Goal: Download file/media

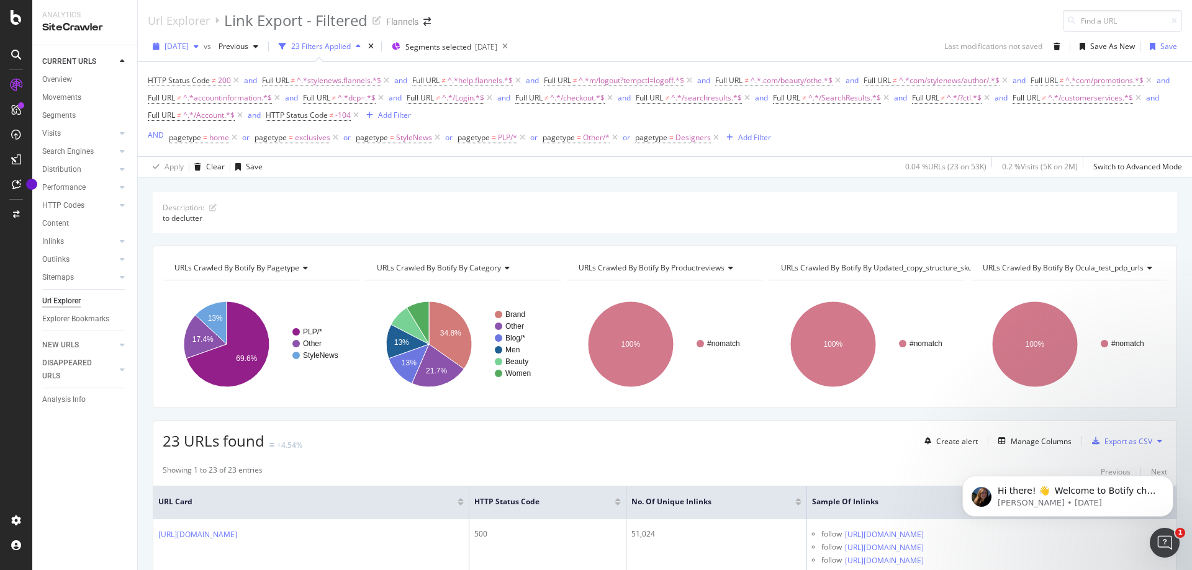
click at [199, 47] on icon "button" at bounding box center [196, 46] width 5 height 7
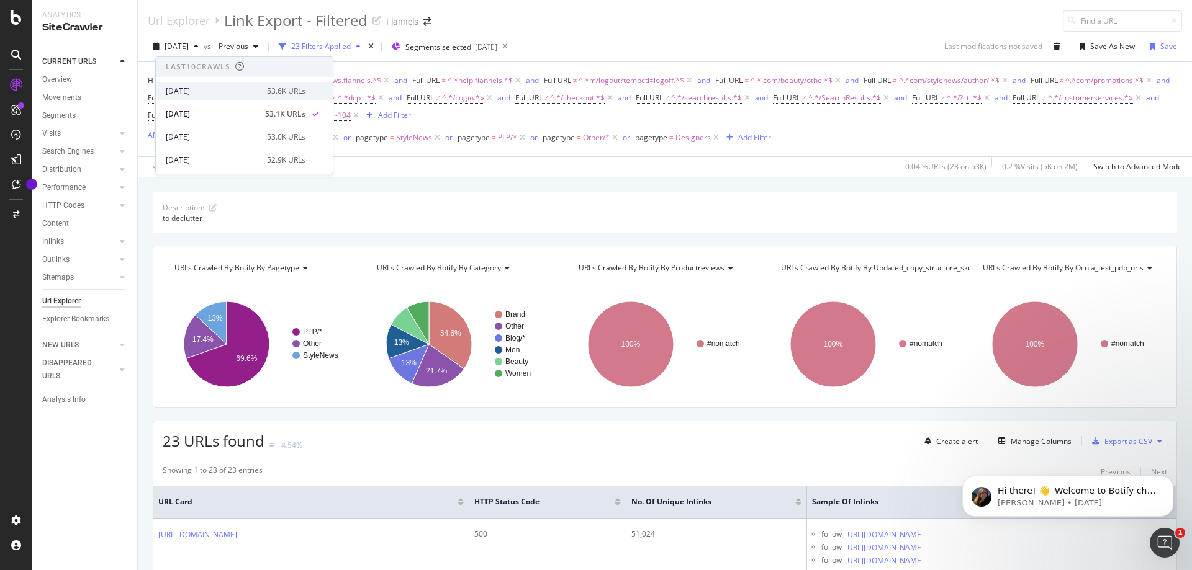
click at [305, 92] on div "53.6K URLs" at bounding box center [286, 91] width 38 height 11
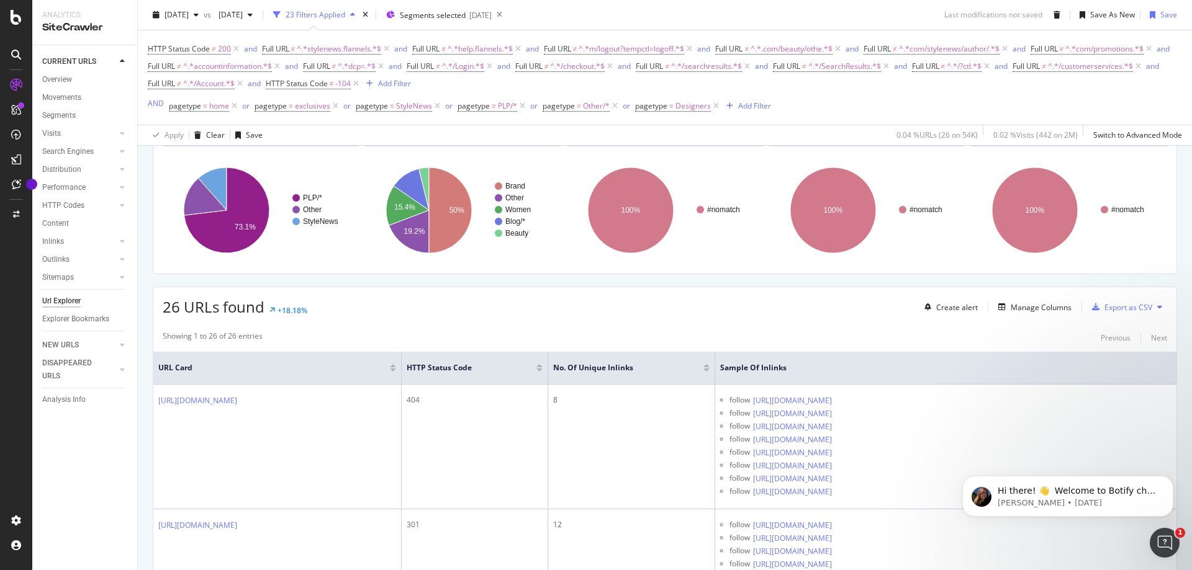
scroll to position [124, 0]
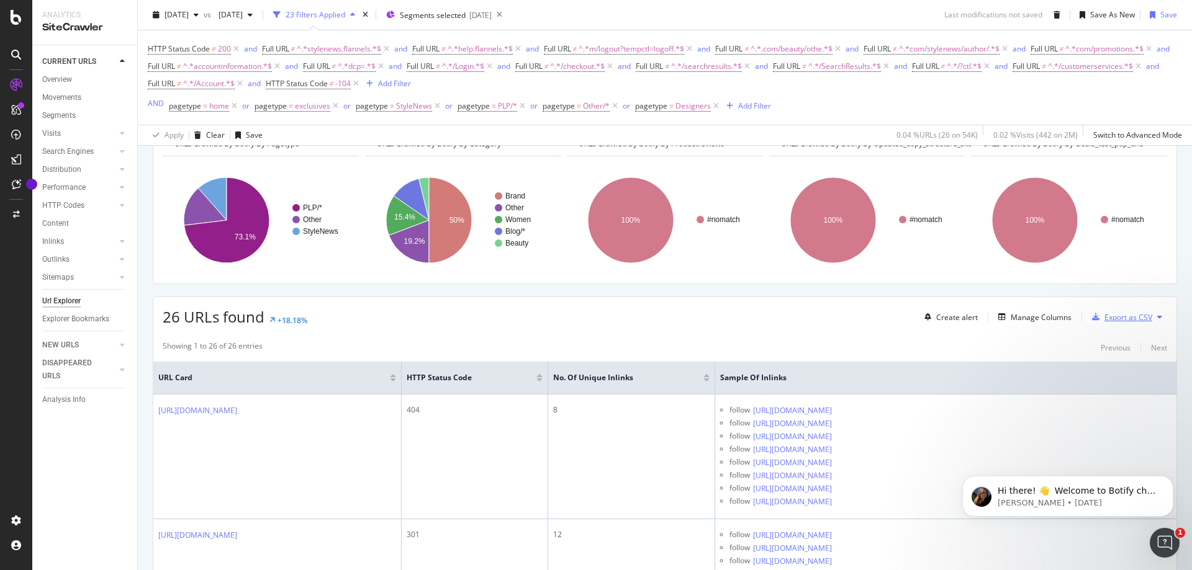
click at [1120, 318] on div "Export as CSV" at bounding box center [1128, 317] width 48 height 11
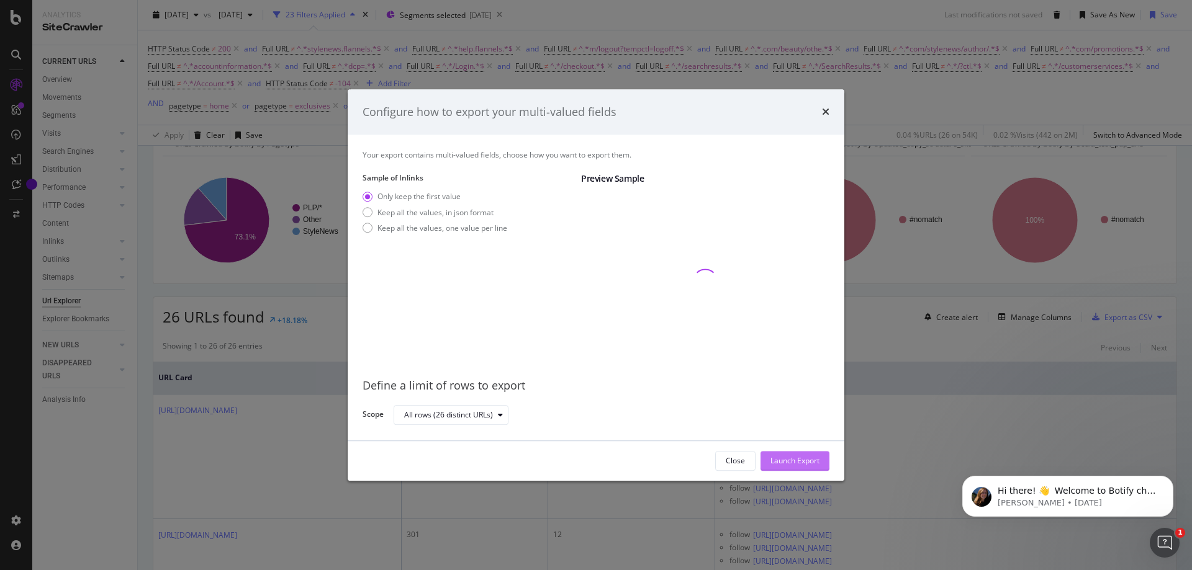
click at [821, 462] on button "Launch Export" at bounding box center [794, 461] width 69 height 20
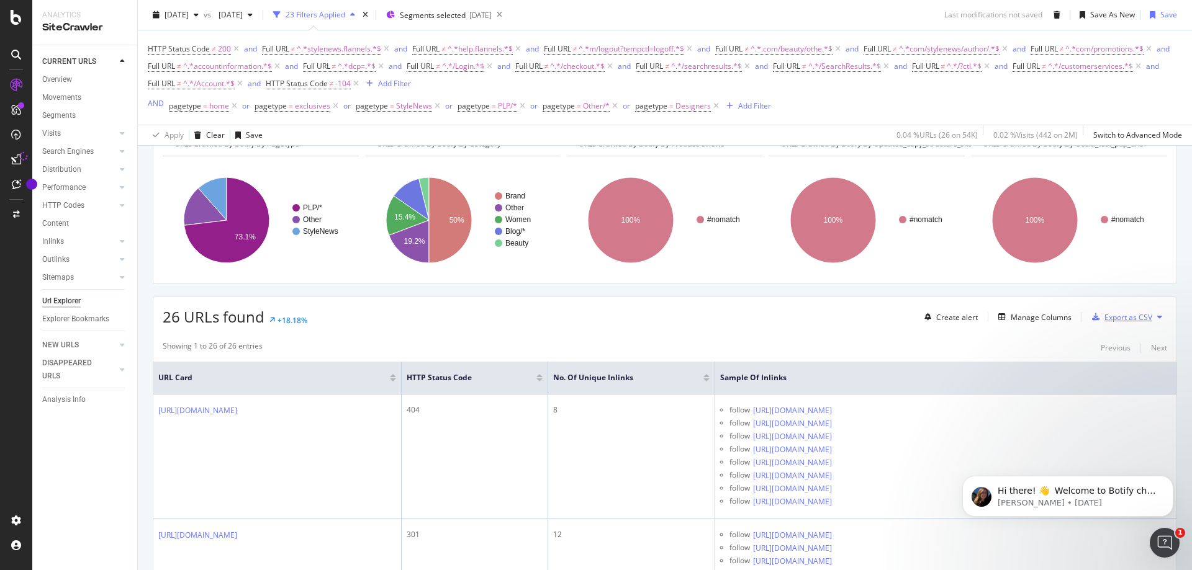
click at [1110, 315] on div "Export as CSV" at bounding box center [1128, 317] width 48 height 11
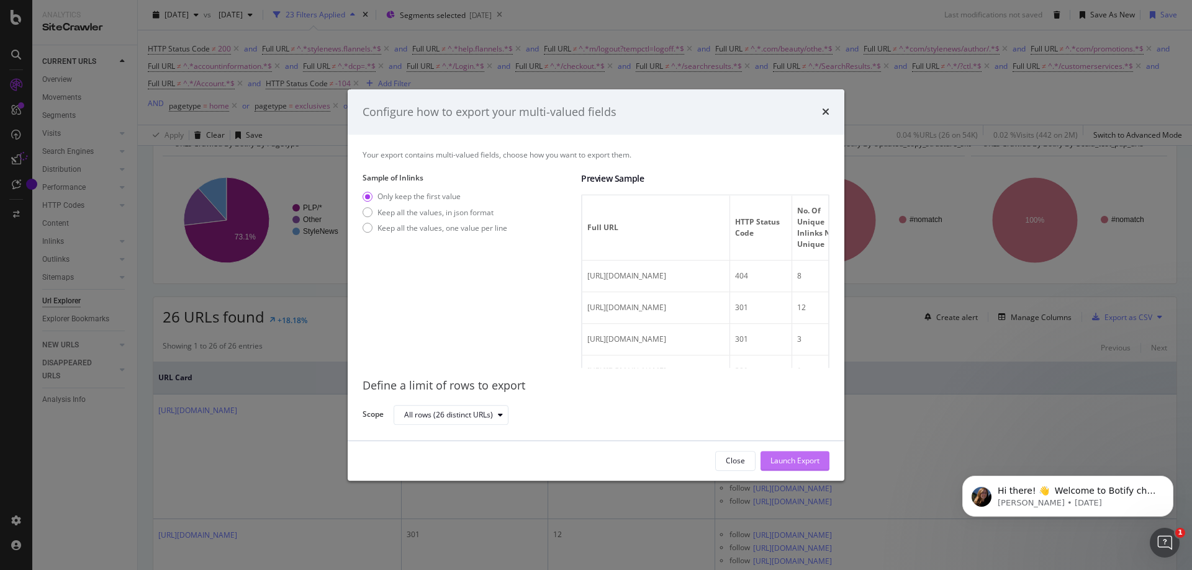
click at [798, 459] on div "Launch Export" at bounding box center [794, 461] width 49 height 11
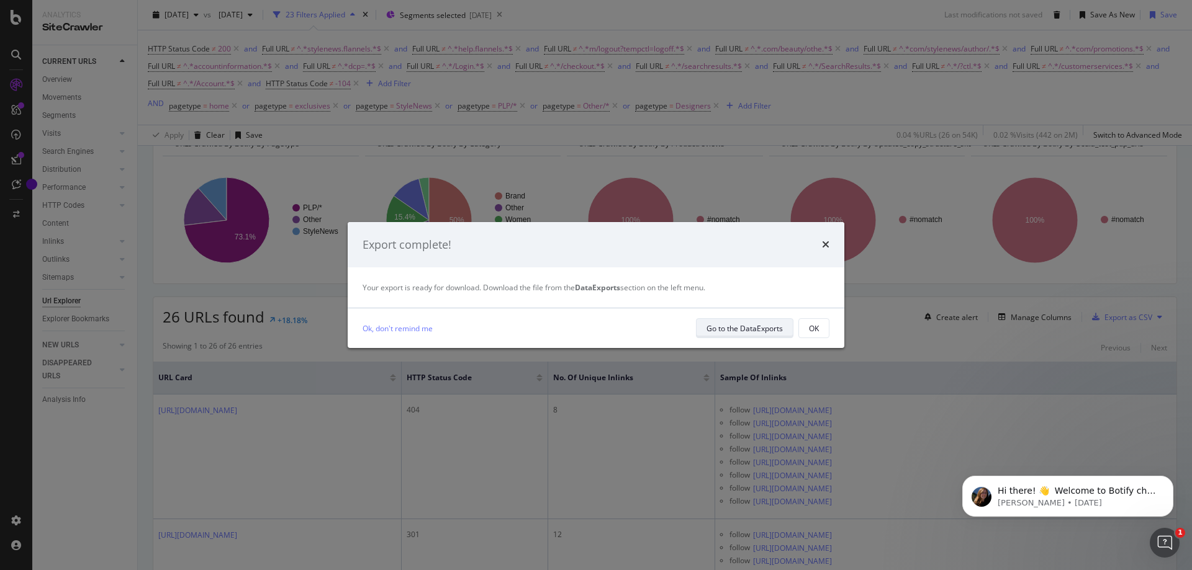
click at [732, 325] on div "Go to the DataExports" at bounding box center [744, 328] width 76 height 11
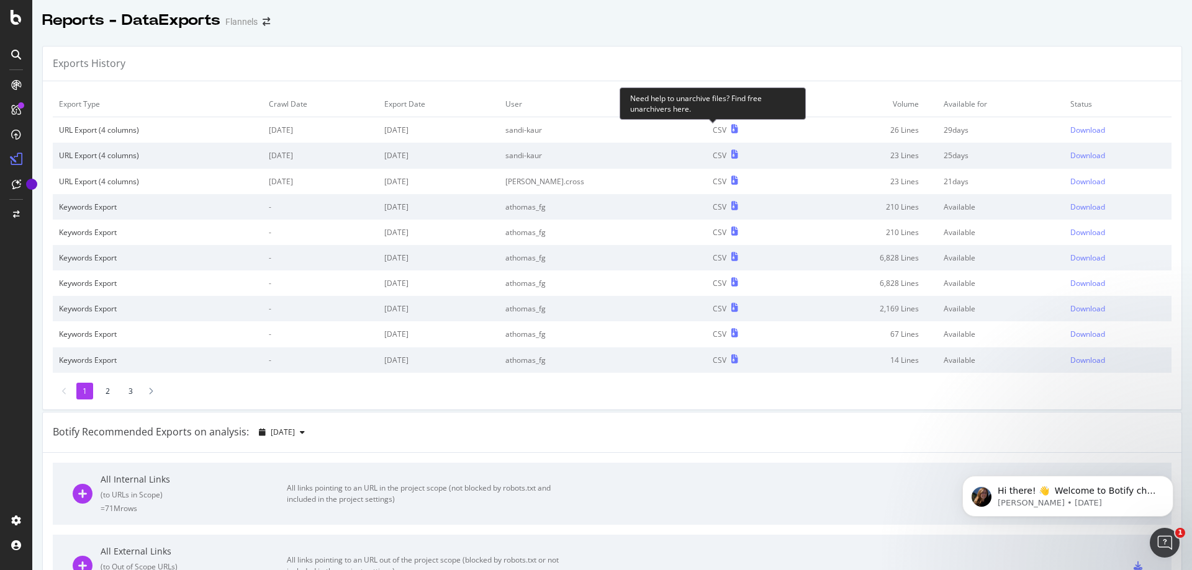
click at [731, 128] on icon at bounding box center [734, 129] width 7 height 9
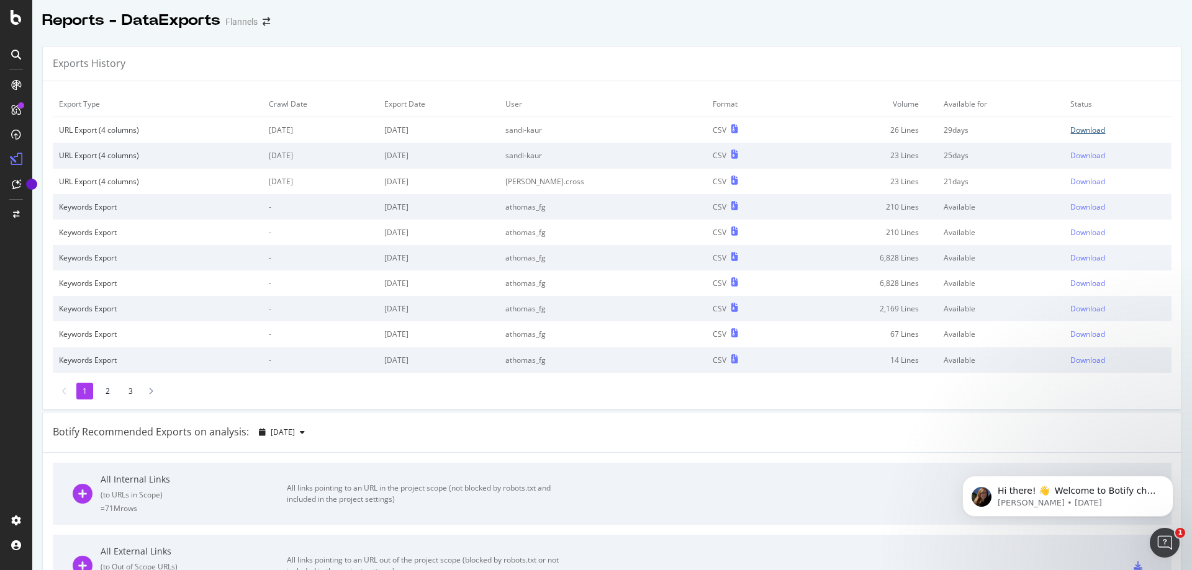
click at [1070, 130] on div "Download" at bounding box center [1087, 130] width 35 height 11
